Goal: Information Seeking & Learning: Learn about a topic

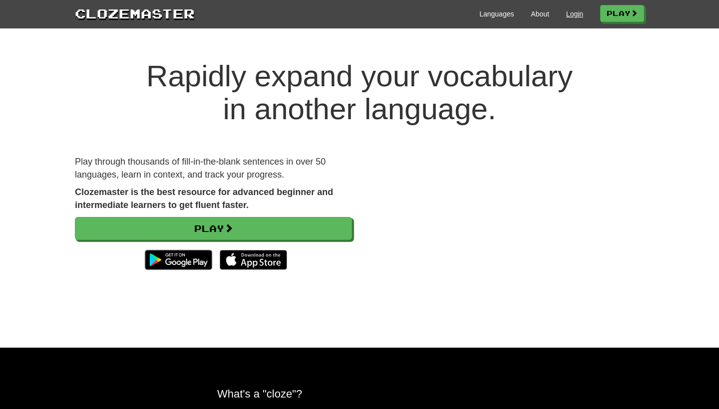
click at [568, 17] on link "Login" at bounding box center [574, 14] width 17 height 10
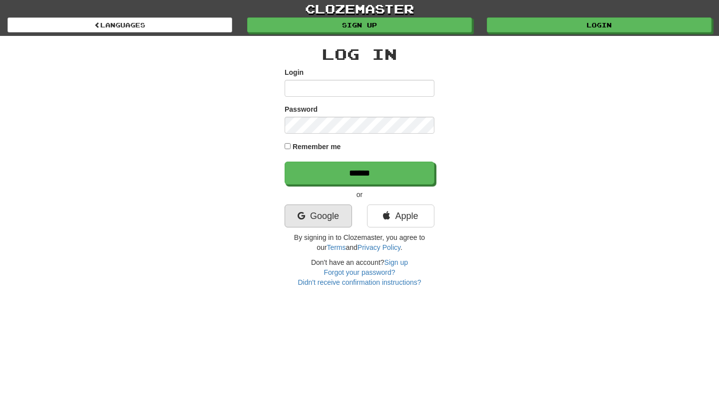
click at [315, 210] on link "Google" at bounding box center [318, 216] width 67 height 23
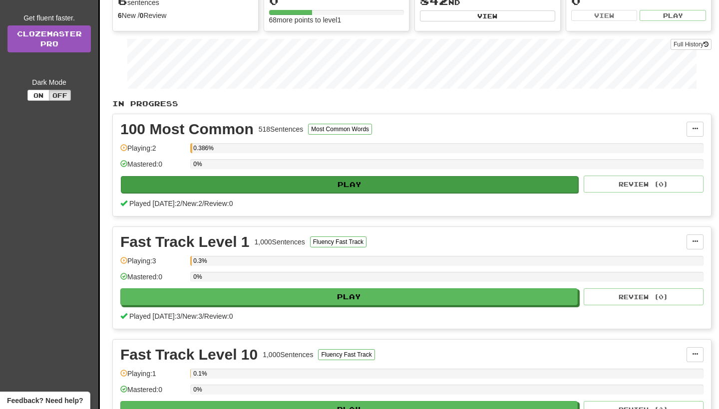
scroll to position [131, 0]
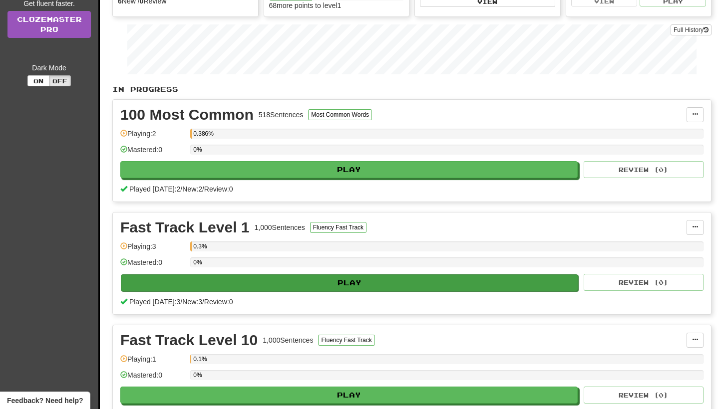
click at [312, 286] on button "Play" at bounding box center [349, 283] width 457 height 17
select select "**"
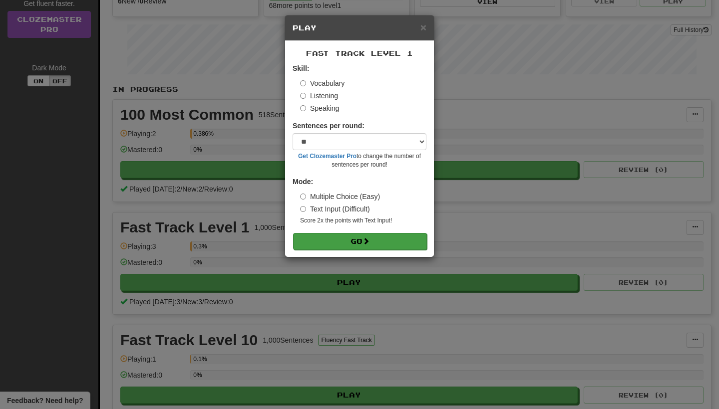
click at [331, 239] on button "Go" at bounding box center [360, 241] width 134 height 17
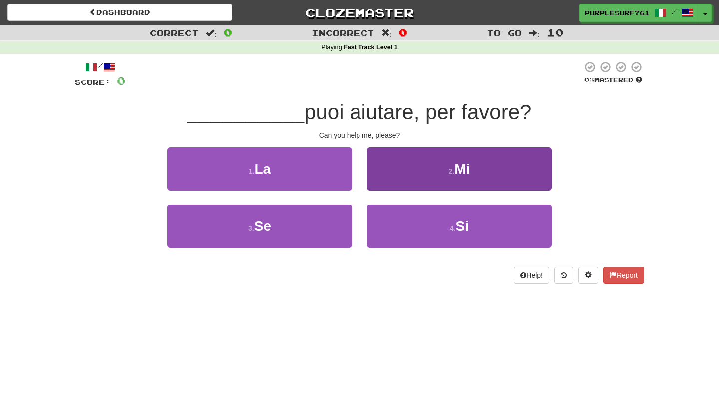
click at [383, 157] on button "2 . Mi" at bounding box center [459, 168] width 185 height 43
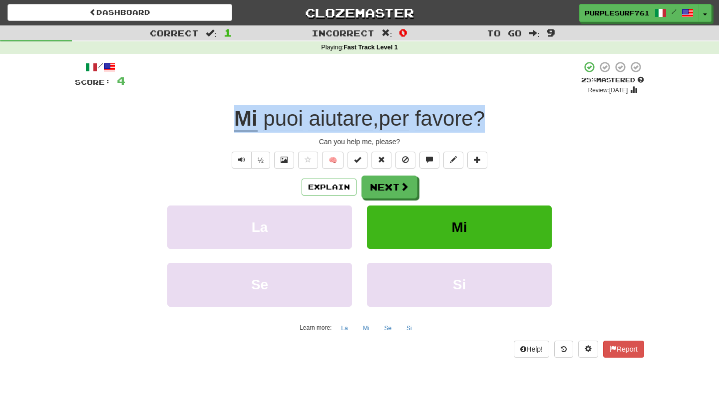
drag, startPoint x: 488, startPoint y: 115, endPoint x: 230, endPoint y: 118, distance: 257.7
click at [230, 118] on div "Mi puoi aiutare , per favore ?" at bounding box center [359, 118] width 569 height 27
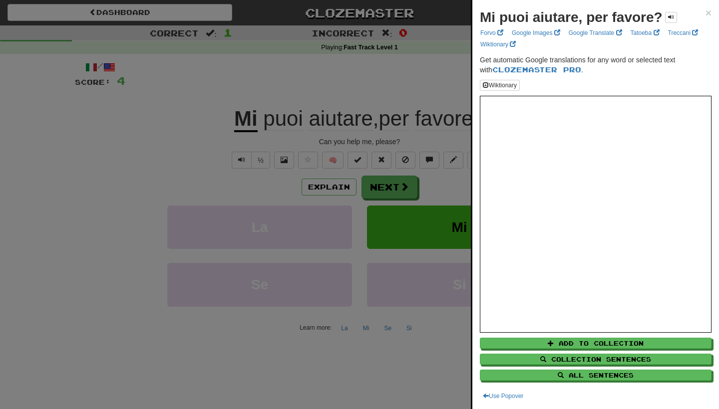
click at [439, 79] on div at bounding box center [359, 204] width 719 height 409
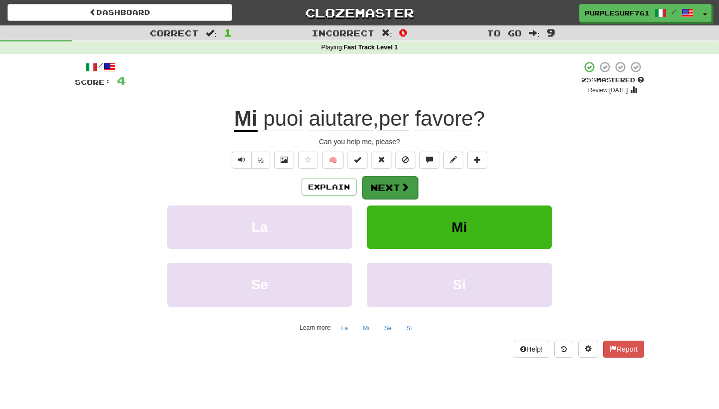
click at [400, 183] on span at bounding box center [404, 187] width 9 height 9
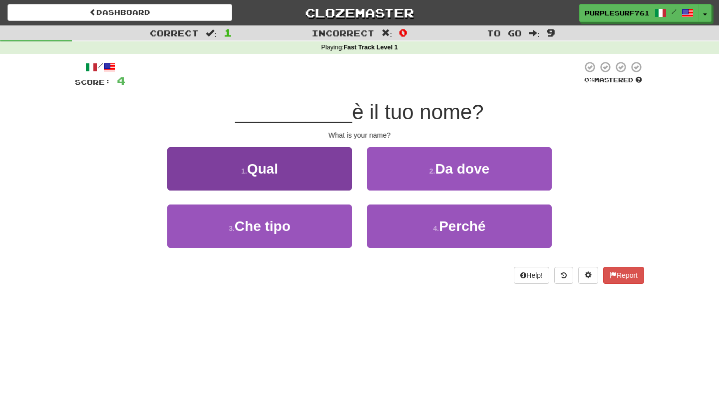
click at [333, 176] on button "1 . Qual" at bounding box center [259, 168] width 185 height 43
